Goal: Task Accomplishment & Management: Complete application form

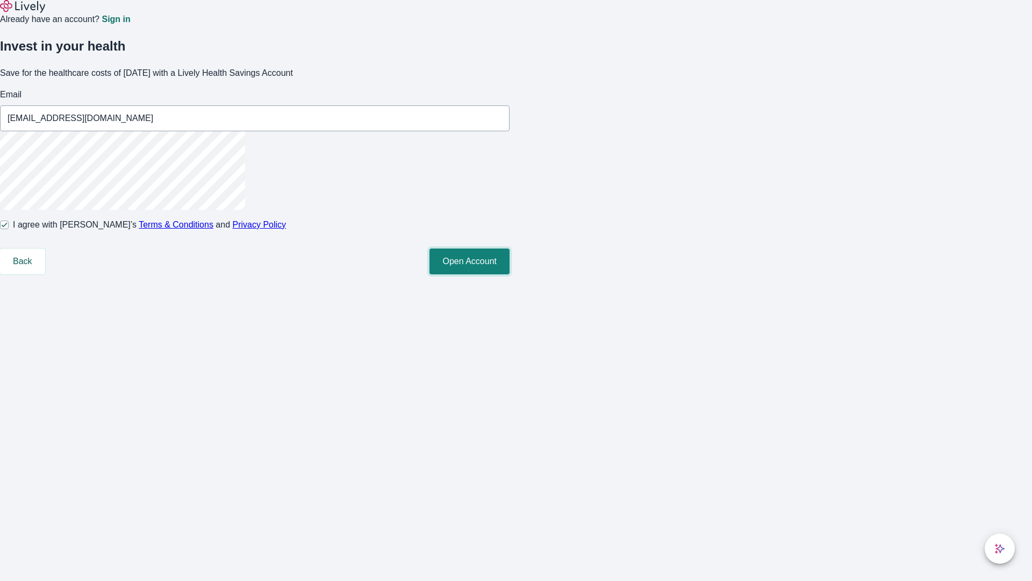
click at [510, 274] on button "Open Account" at bounding box center [470, 261] width 80 height 26
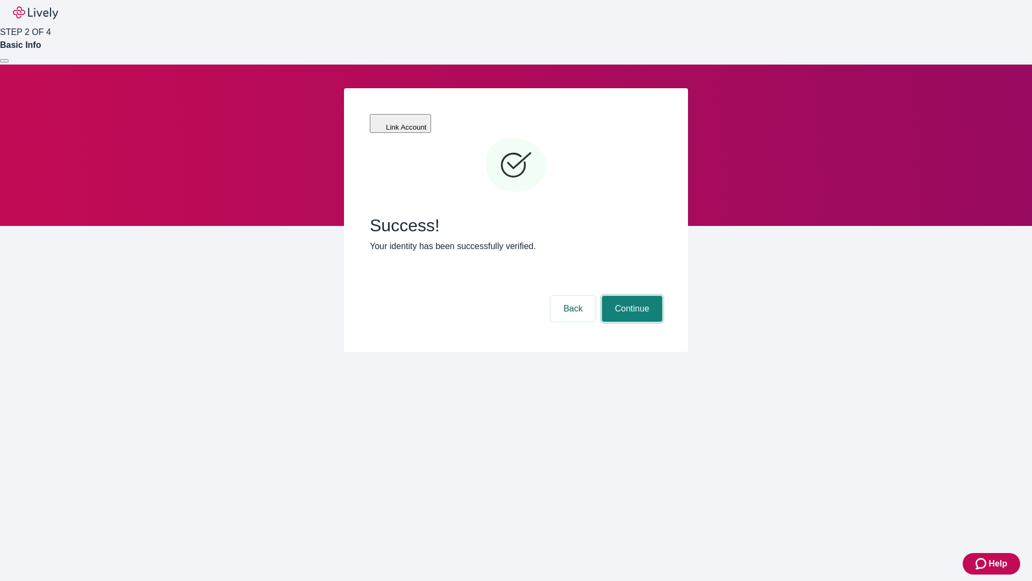
click at [631, 296] on button "Continue" at bounding box center [632, 309] width 60 height 26
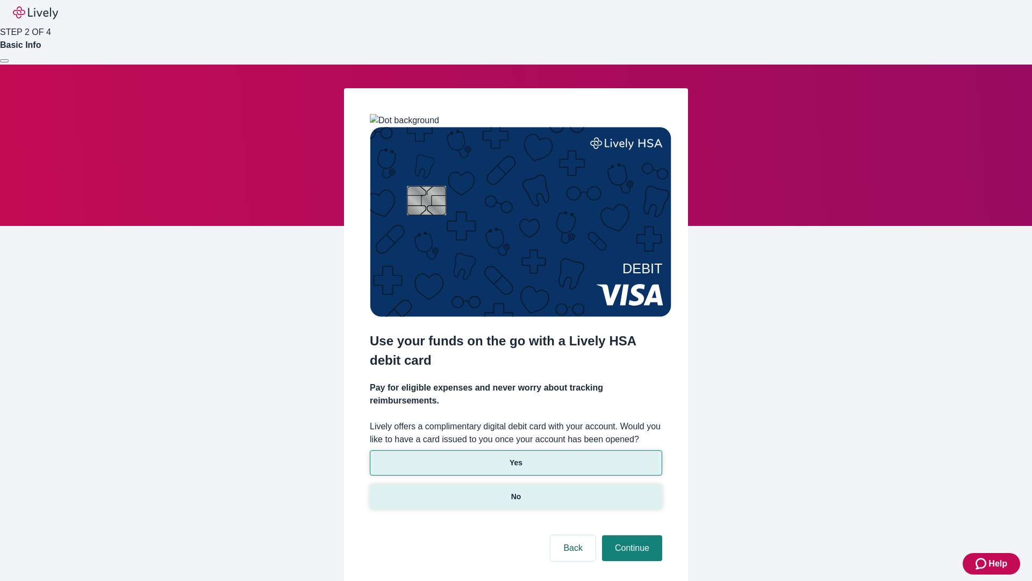
click at [516, 491] on p "No" at bounding box center [516, 496] width 10 height 11
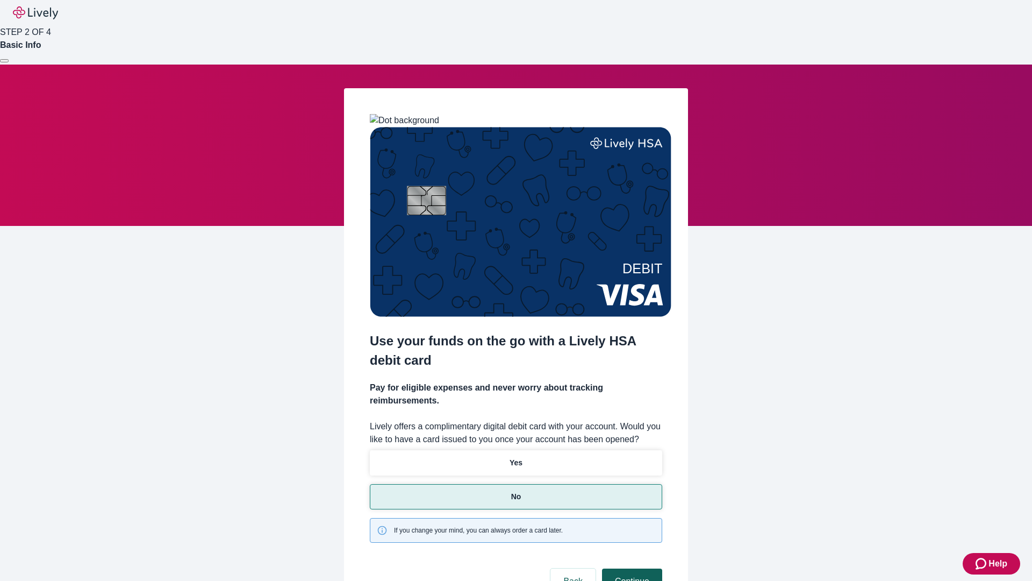
click at [631, 568] on button "Continue" at bounding box center [632, 581] width 60 height 26
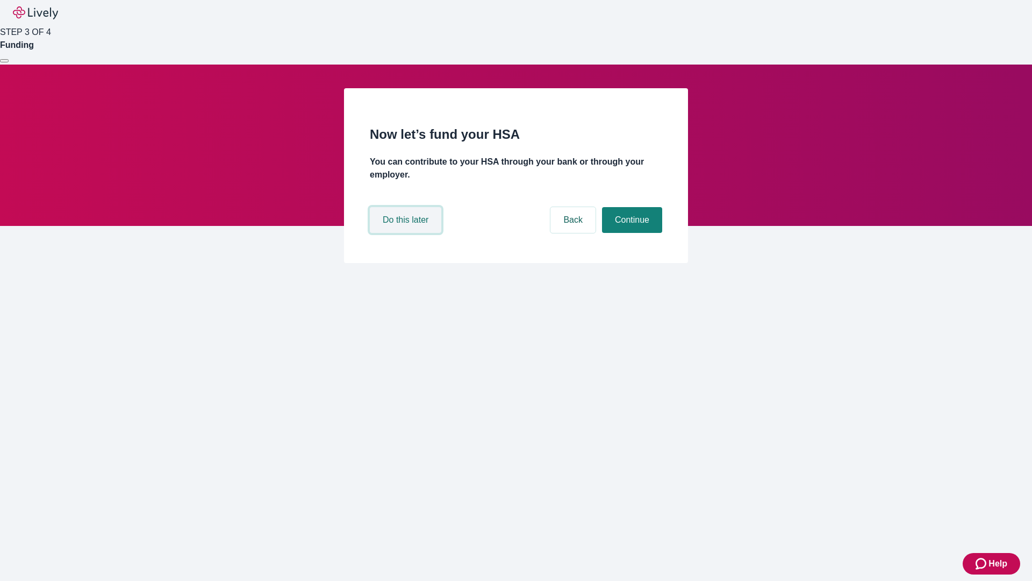
click at [407, 233] on button "Do this later" at bounding box center [405, 220] width 71 height 26
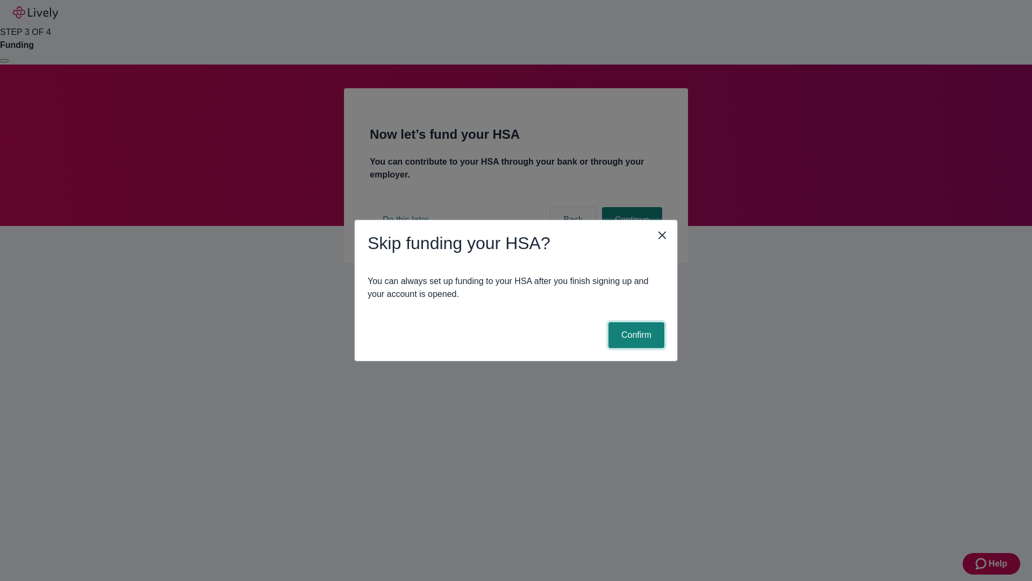
click at [635, 335] on button "Confirm" at bounding box center [637, 335] width 56 height 26
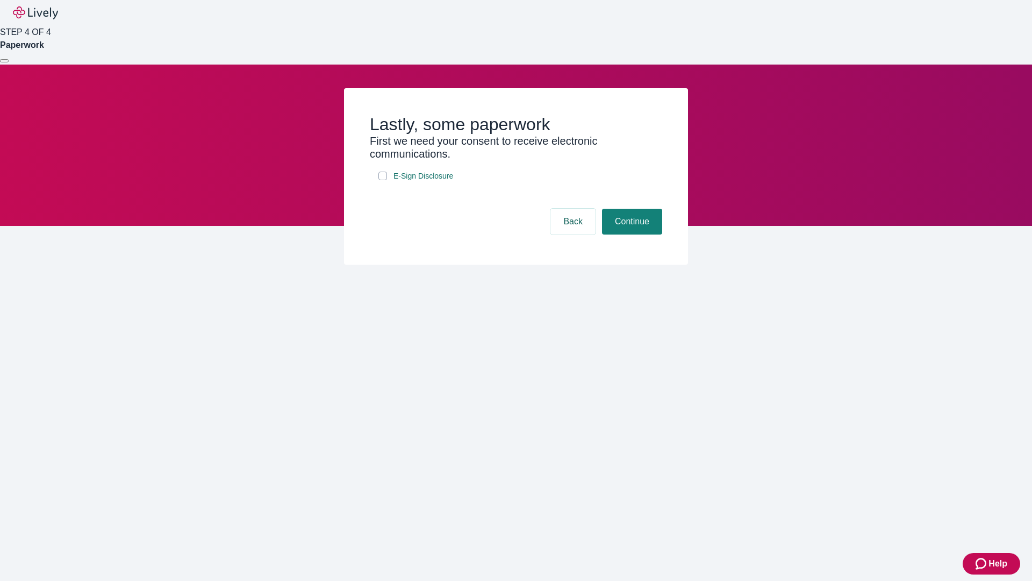
click at [383, 180] on input "E-Sign Disclosure" at bounding box center [382, 175] width 9 height 9
checkbox input "true"
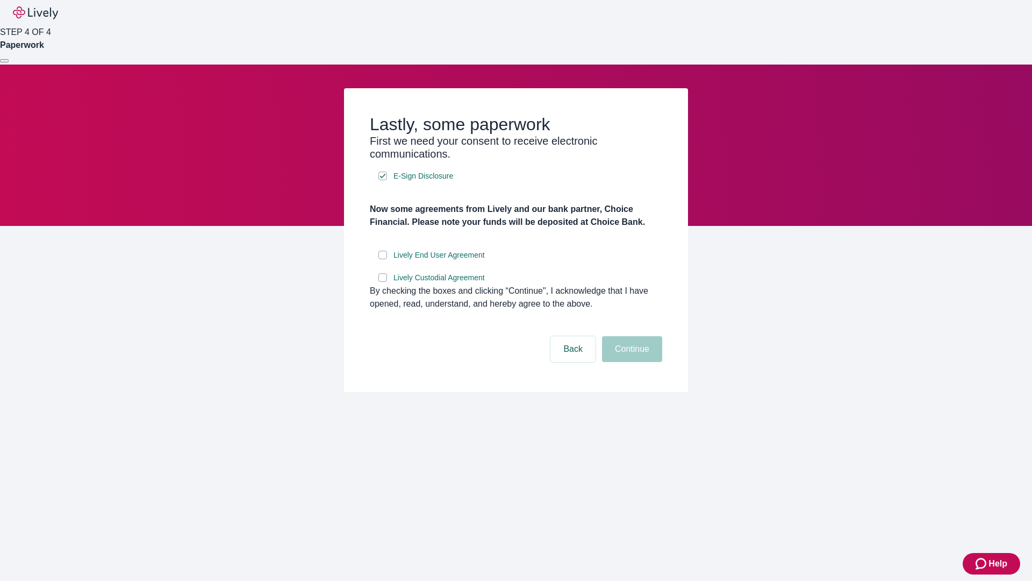
click at [383, 259] on input "Lively End User Agreement" at bounding box center [382, 255] width 9 height 9
checkbox input "true"
click at [383, 282] on input "Lively Custodial Agreement" at bounding box center [382, 277] width 9 height 9
checkbox input "true"
click at [631, 362] on button "Continue" at bounding box center [632, 349] width 60 height 26
